Goal: Task Accomplishment & Management: Use online tool/utility

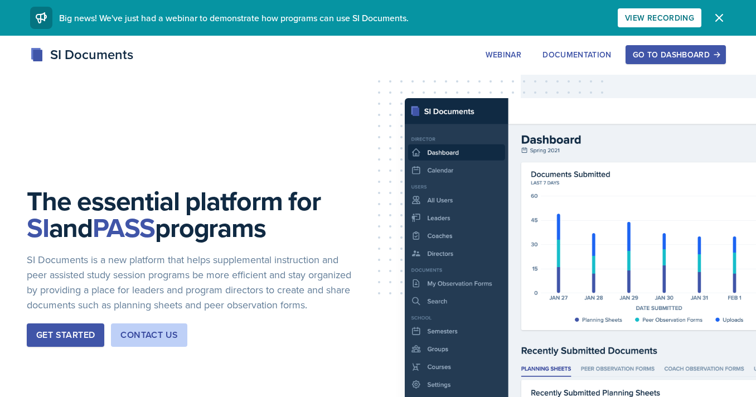
click at [683, 55] on div "Go to Dashboard" at bounding box center [675, 54] width 86 height 9
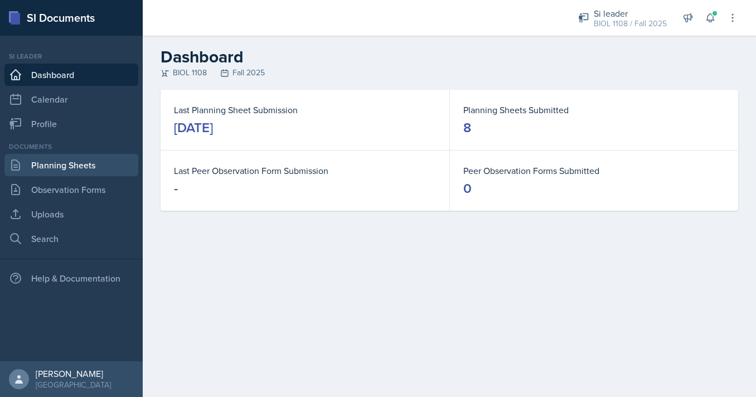
click at [120, 161] on link "Planning Sheets" at bounding box center [71, 165] width 134 height 22
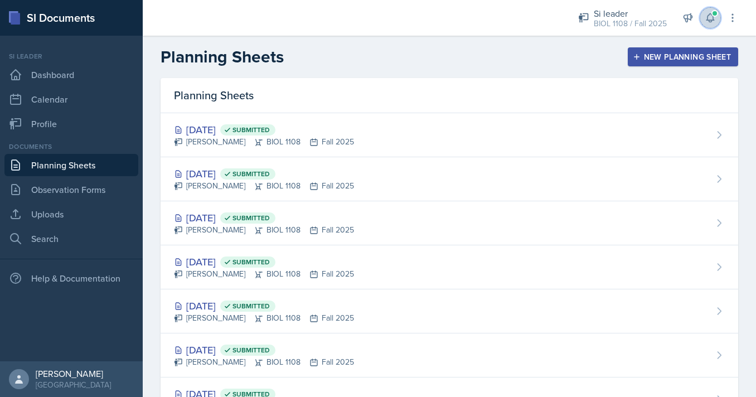
click at [713, 14] on span at bounding box center [714, 13] width 7 height 7
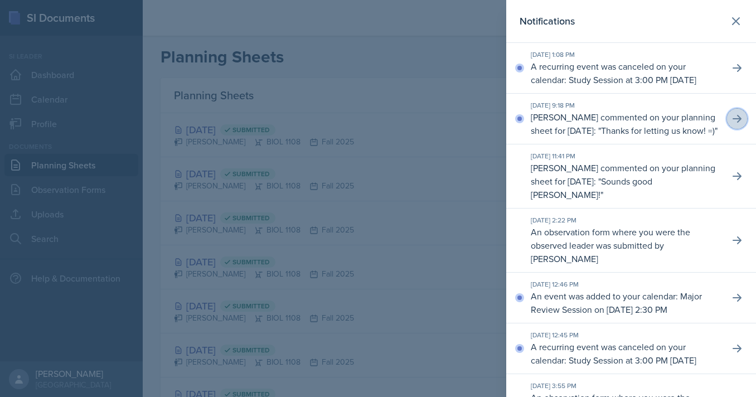
click at [737, 123] on icon at bounding box center [736, 119] width 9 height 8
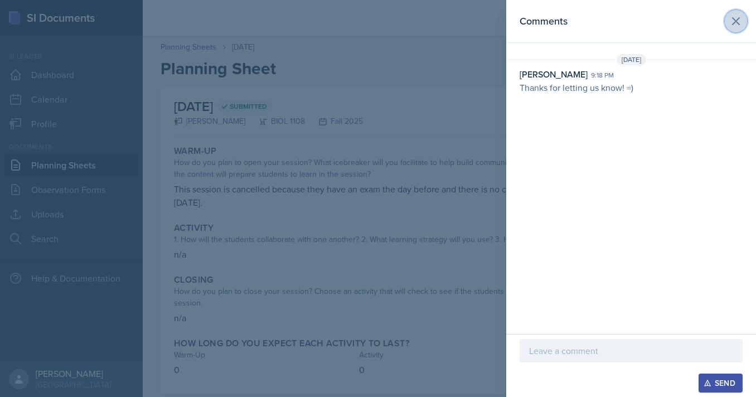
click at [743, 14] on button at bounding box center [735, 21] width 22 height 22
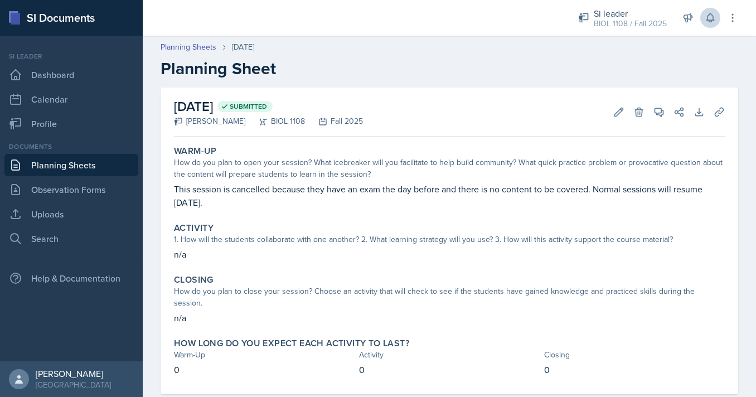
click at [66, 163] on link "Planning Sheets" at bounding box center [71, 165] width 134 height 22
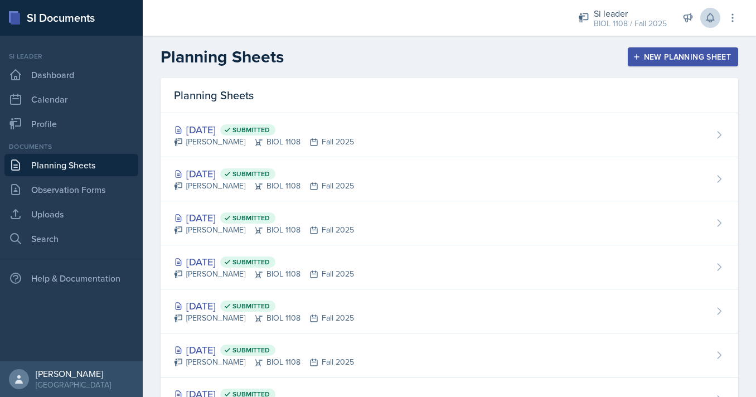
click at [639, 56] on icon "button" at bounding box center [636, 57] width 8 height 8
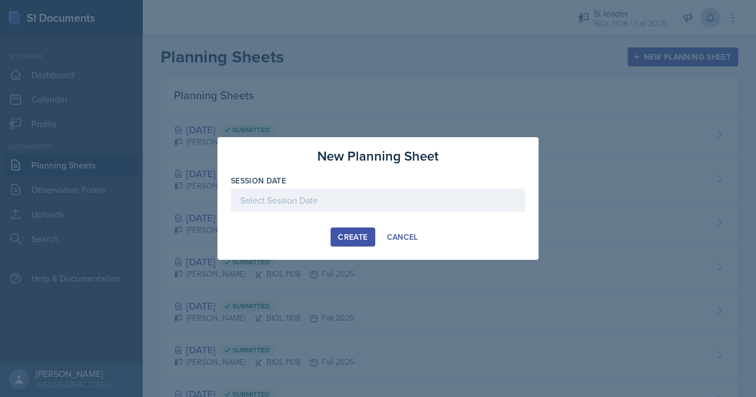
click at [397, 198] on div at bounding box center [378, 199] width 294 height 23
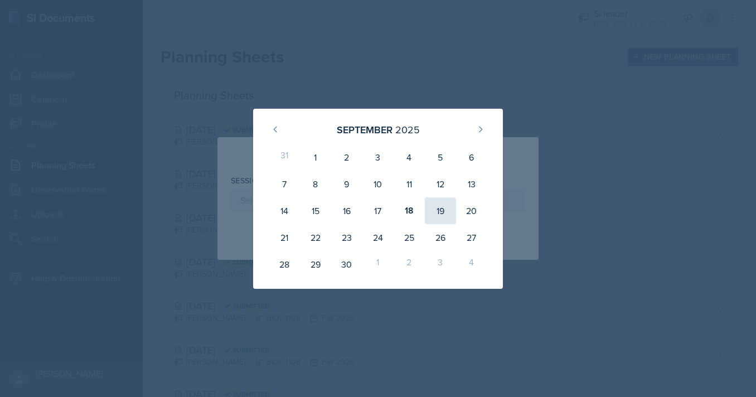
click at [434, 206] on div "19" at bounding box center [440, 210] width 31 height 27
type input "[DATE]"
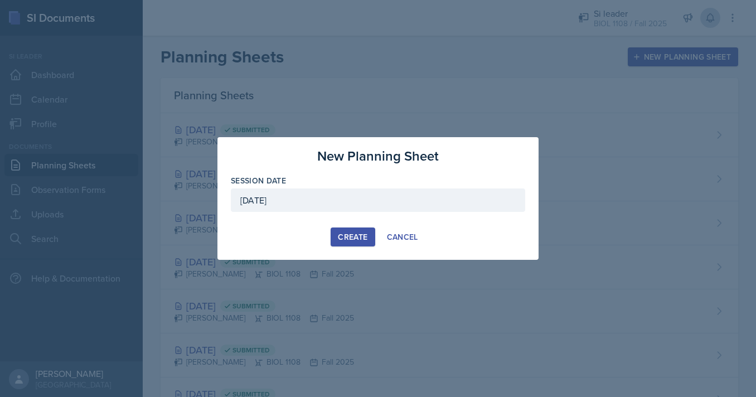
click at [344, 238] on div "Create" at bounding box center [353, 236] width 30 height 9
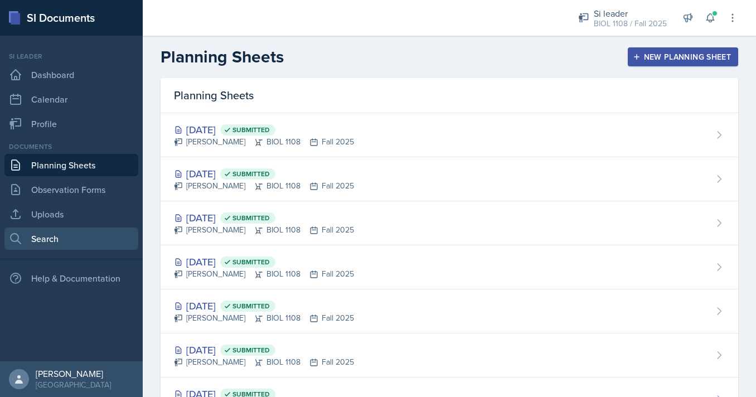
click at [86, 232] on link "Search" at bounding box center [71, 238] width 134 height 22
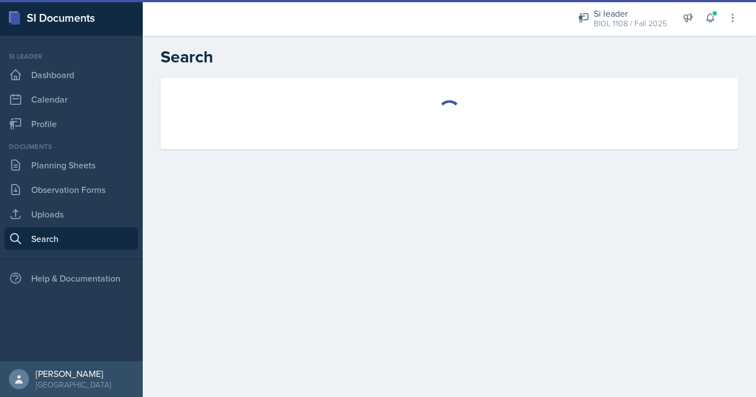
select select "all"
select select "1"
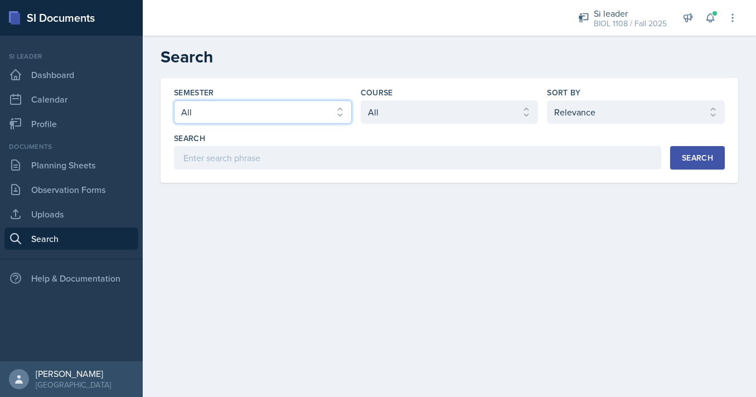
click option "Fall 2025" at bounding box center [0, 0] width 0 height 0
click option "Summer 2025" at bounding box center [0, 0] width 0 height 0
select select "e2039551-f485-4c1b-a525-5b9893bb04c4"
click option "Spring 2025" at bounding box center [0, 0] width 0 height 0
click at [447, 95] on div "Course" at bounding box center [450, 92] width 178 height 11
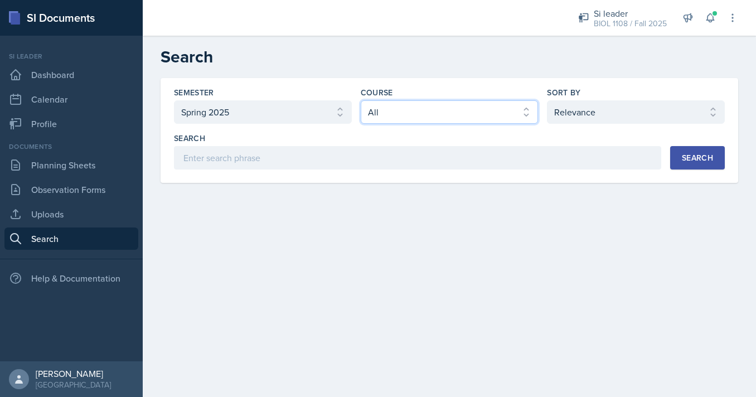
click at [361, 100] on select "Select course All ACCT 2101 ACCT 2102 ACCT 4050 ANTH 1102 ANTH 3301 ARCH 1000 A…" at bounding box center [450, 111] width 178 height 23
select select "5fcd17bf-4c83-4ef3-b338-22f7dd783e60"
click option "BIOL 1108" at bounding box center [0, 0] width 0 height 0
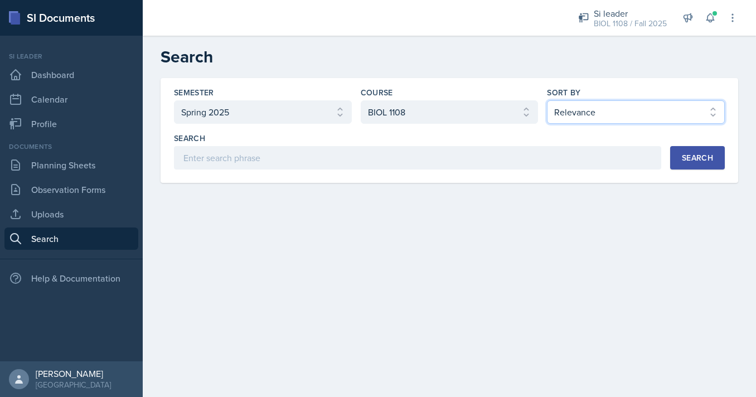
select select "2"
click option "Document Date (Asc)" at bounding box center [0, 0] width 0 height 0
click at [684, 156] on div "Search" at bounding box center [697, 157] width 31 height 9
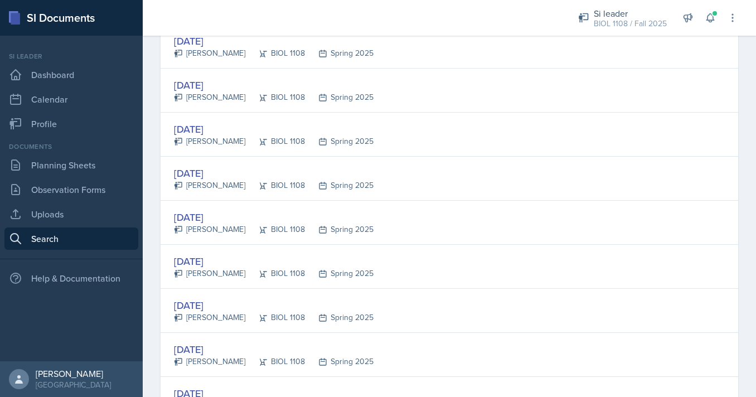
scroll to position [418, 0]
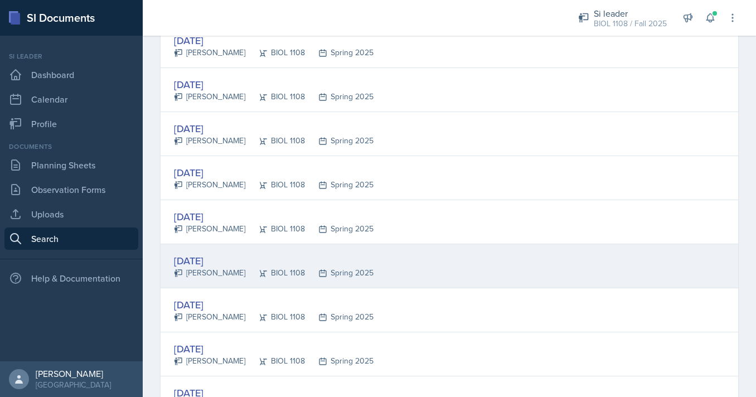
click at [548, 262] on div "Jan 27th, 2025 Bo Doker BIOL 1108 Spring 2025" at bounding box center [448, 266] width 577 height 44
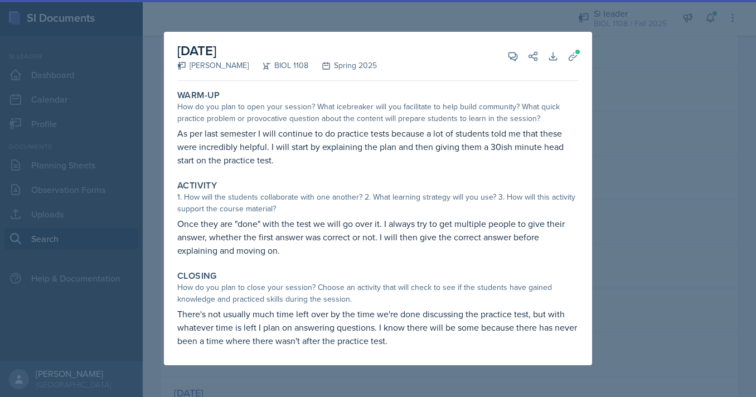
click at [105, 141] on div at bounding box center [378, 198] width 756 height 397
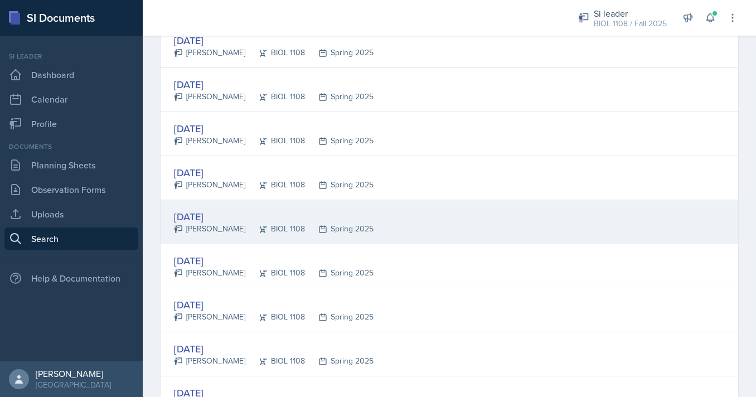
click at [229, 232] on div "[PERSON_NAME]" at bounding box center [209, 229] width 71 height 12
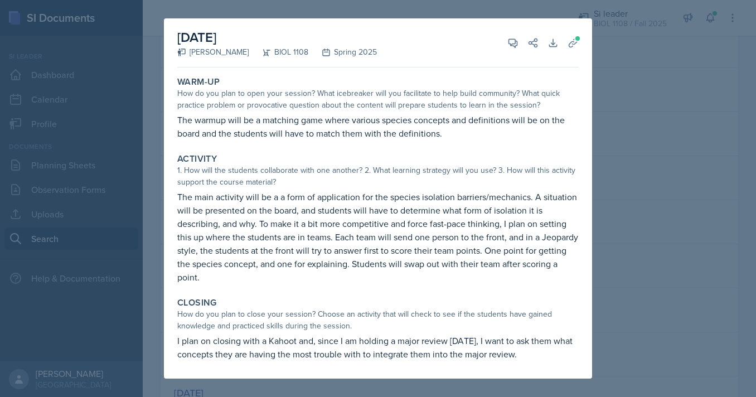
click at [159, 215] on div at bounding box center [378, 198] width 756 height 397
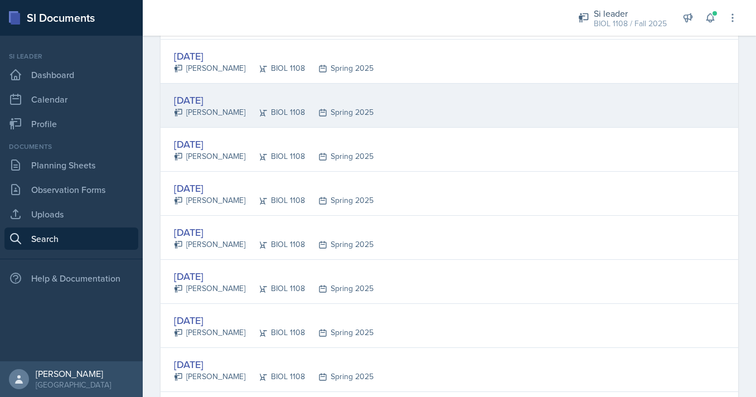
scroll to position [537, 0]
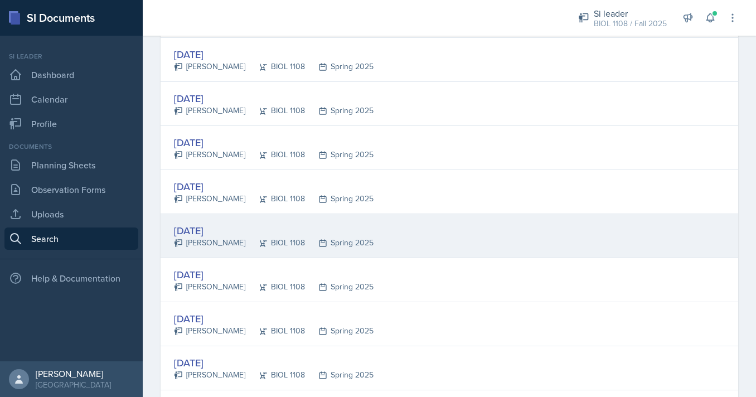
click at [258, 228] on div "Jan 29th, 2025" at bounding box center [273, 230] width 199 height 15
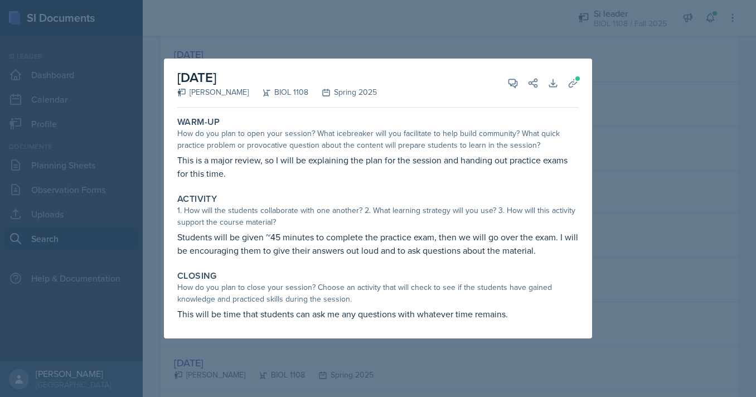
click at [139, 201] on div at bounding box center [378, 198] width 756 height 397
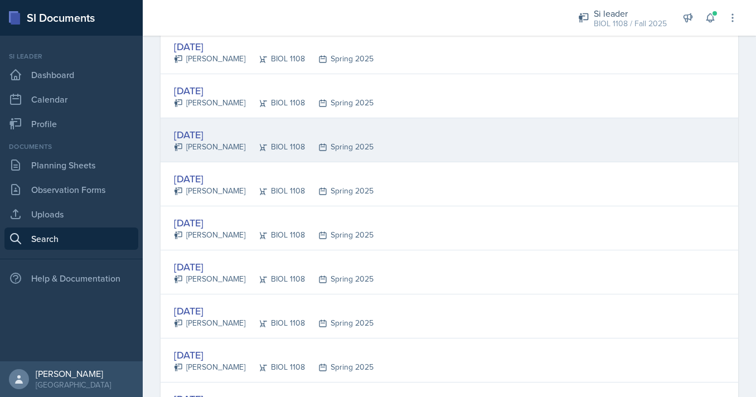
scroll to position [637, 0]
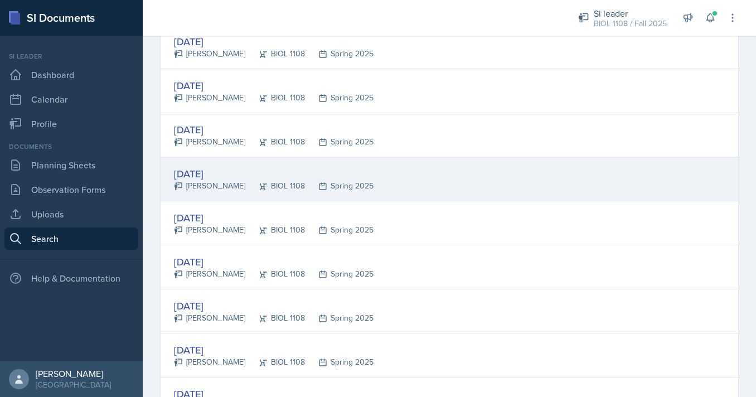
click at [247, 176] on div "Jan 30th, 2025" at bounding box center [273, 173] width 199 height 15
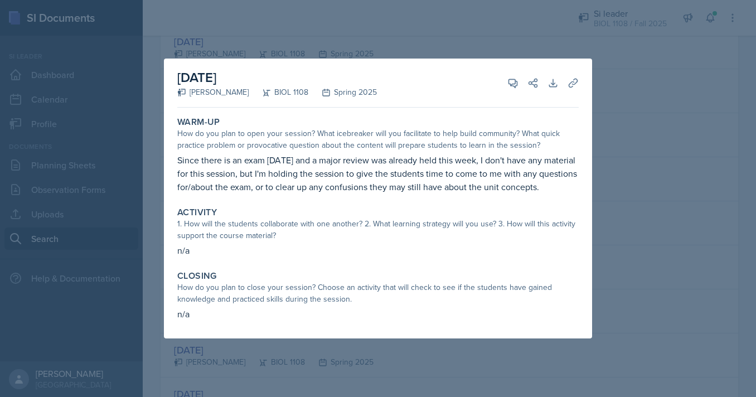
click at [120, 253] on div at bounding box center [378, 198] width 756 height 397
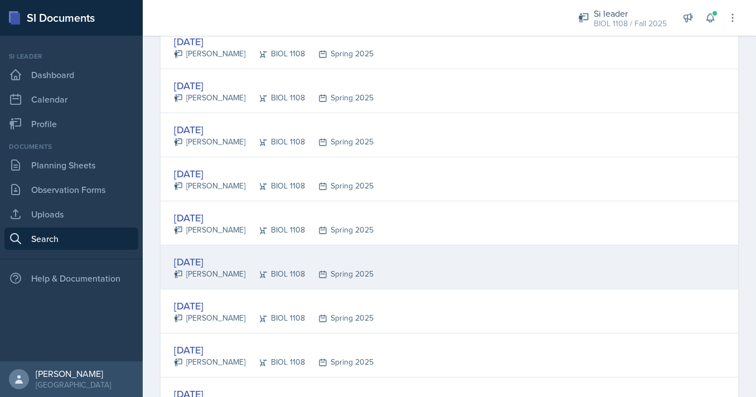
click at [230, 261] on div "Feb 3rd, 2025" at bounding box center [273, 261] width 199 height 15
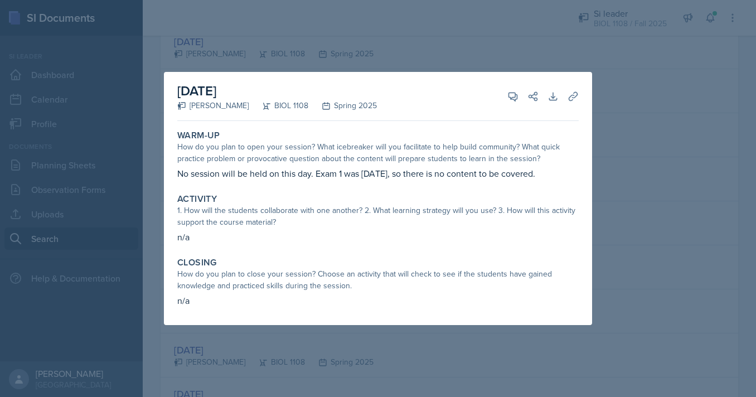
click at [252, 329] on div at bounding box center [378, 198] width 756 height 397
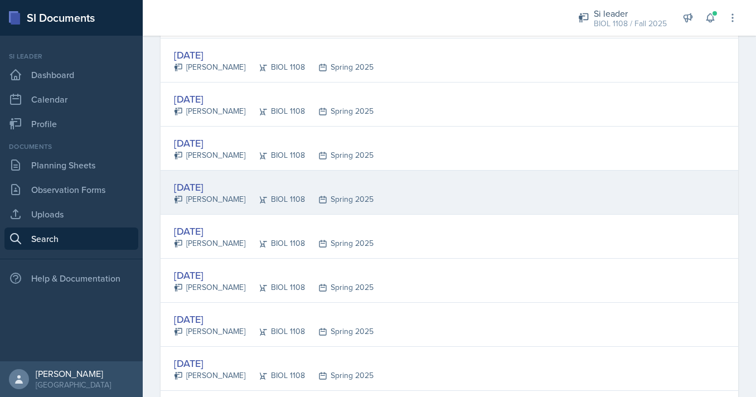
scroll to position [778, 0]
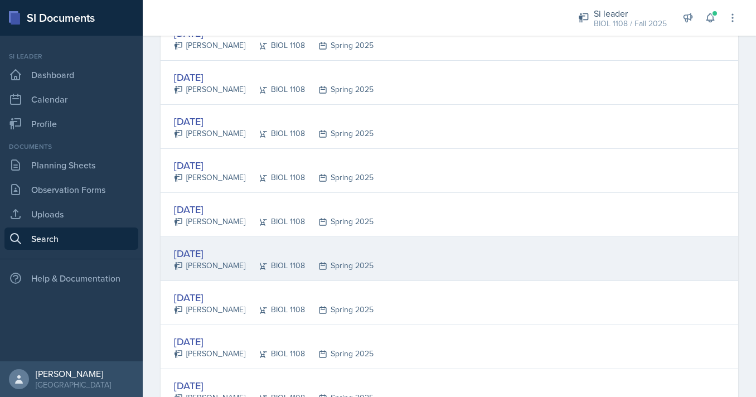
click at [264, 263] on icon at bounding box center [263, 265] width 7 height 7
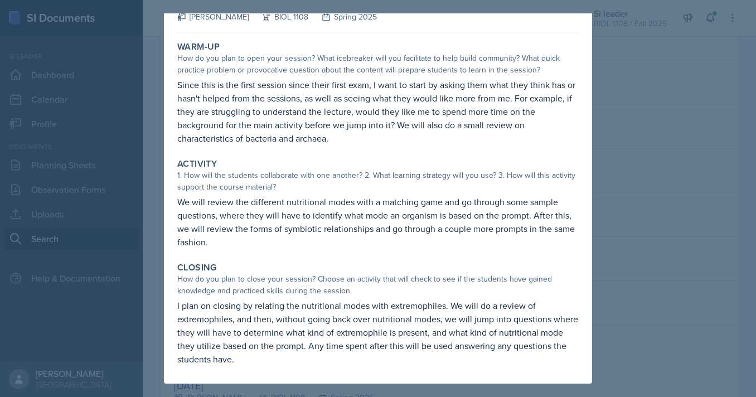
scroll to position [0, 0]
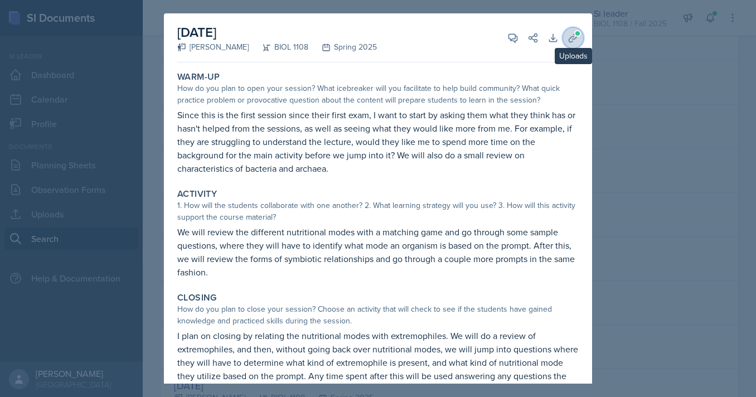
click at [574, 41] on icon at bounding box center [572, 37] width 11 height 11
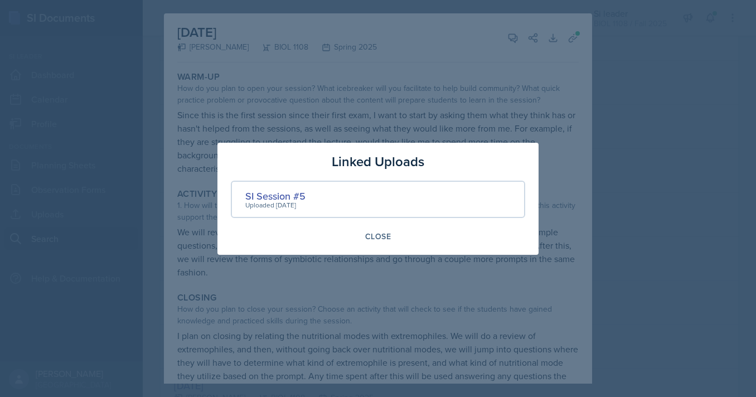
click at [508, 100] on div at bounding box center [378, 198] width 756 height 397
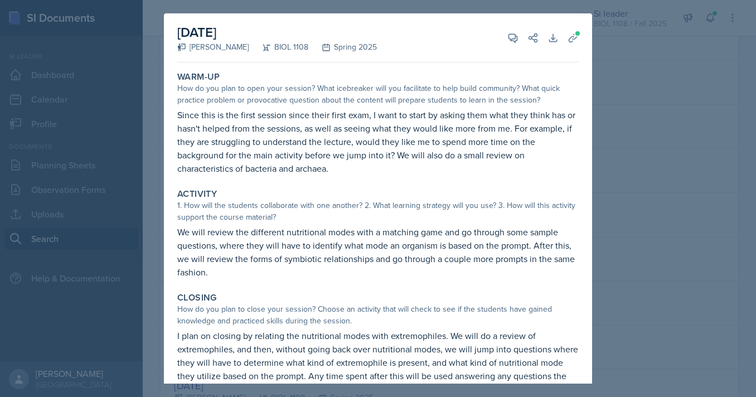
scroll to position [30, 0]
